Goal: Task Accomplishment & Management: Complete application form

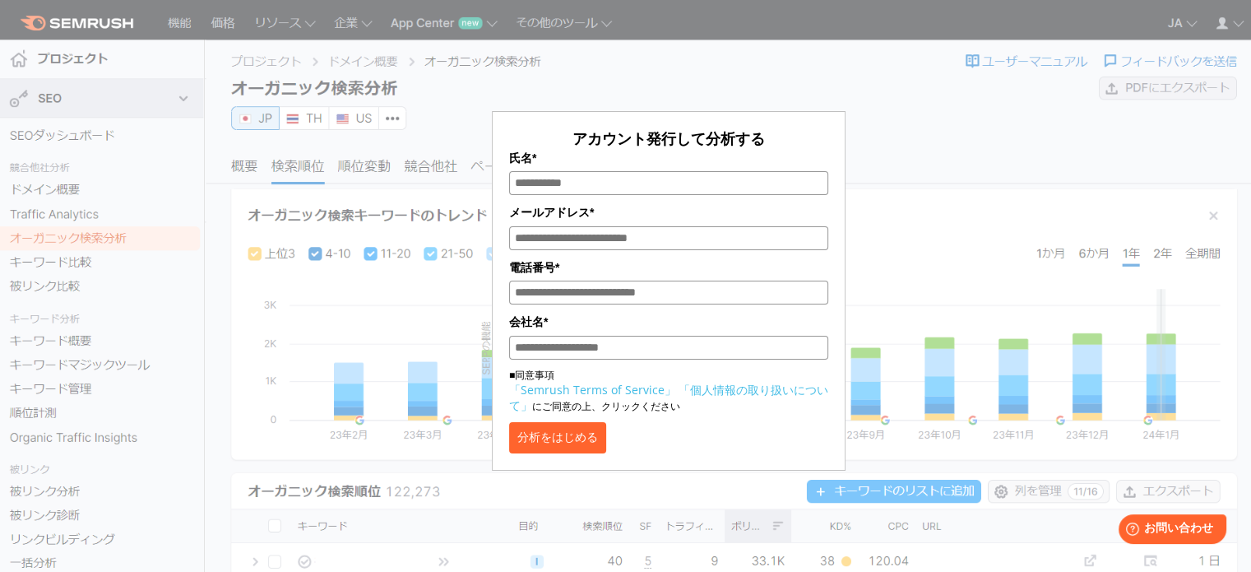
click at [895, 134] on div "アカウント発行して分析する 氏名* メールアドレス* 電話番号* 会社名* ■同意事項 「Semrush Terms of Service」 「個人情報の取り…" at bounding box center [668, 246] width 823 height 450
click at [896, 134] on div "アカウント発行して分析する 氏名* メールアドレス* 電話番号* 会社名* ■同意事項 「Semrush Terms of Service」 「個人情報の取り…" at bounding box center [668, 246] width 823 height 450
click at [899, 134] on div "アカウント発行して分析する 氏名* メールアドレス* 電話番号* 会社名* ■同意事項 「Semrush Terms of Service」 「個人情報の取り…" at bounding box center [668, 246] width 823 height 450
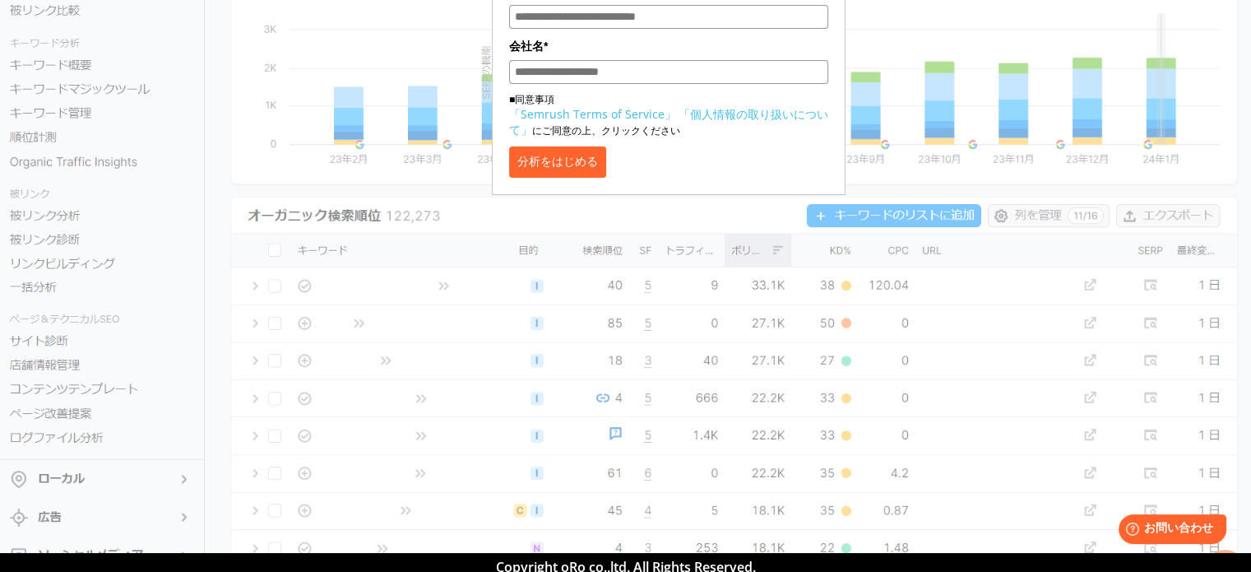
scroll to position [247, 0]
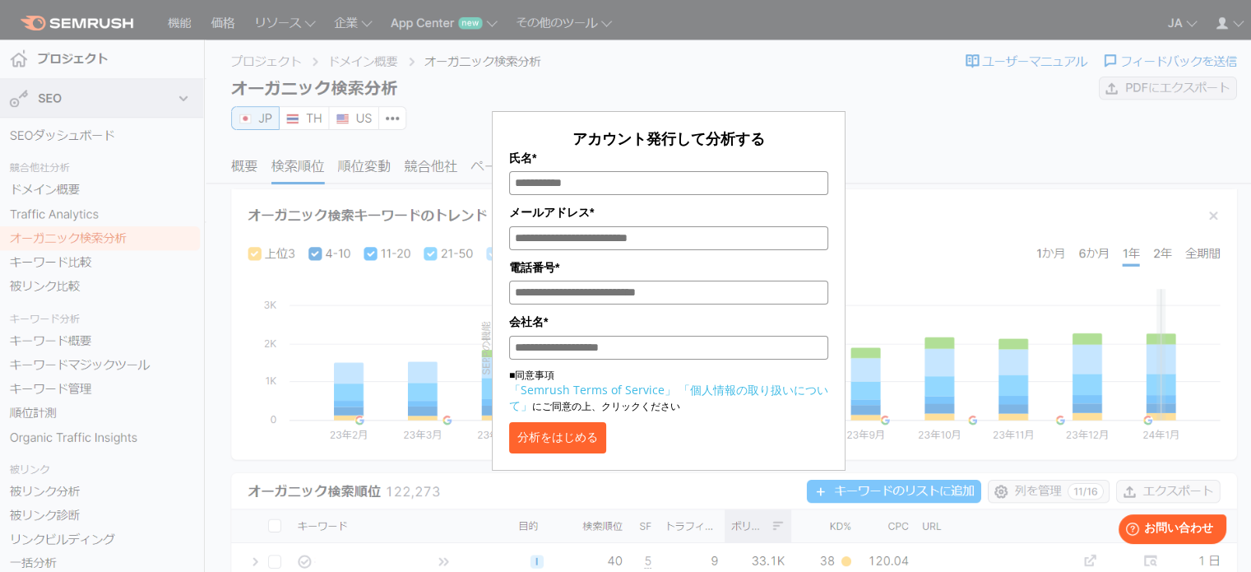
click at [77, 312] on section "アカウント発行して分析する 氏名* メールアドレス* 電話番号* 会社名* ■同意事項 「Semrush Terms of Service」 「個人情報の取り…" at bounding box center [625, 414] width 1251 height 828
